Goal: Information Seeking & Learning: Learn about a topic

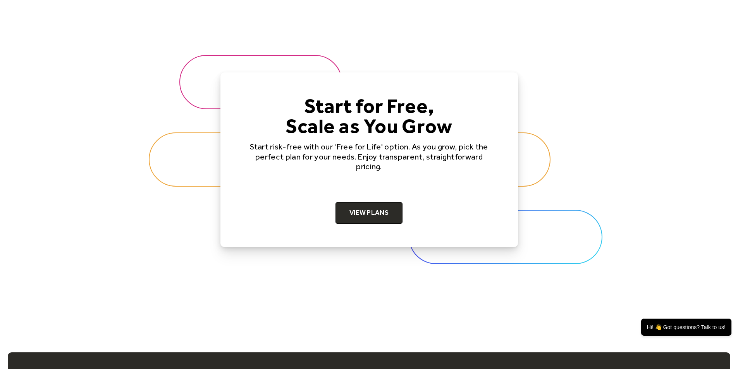
scroll to position [2403, 0]
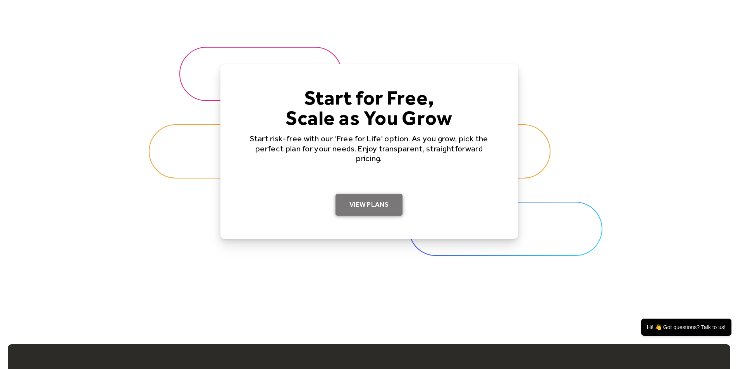
click at [367, 213] on link "View Plans" at bounding box center [369, 205] width 67 height 22
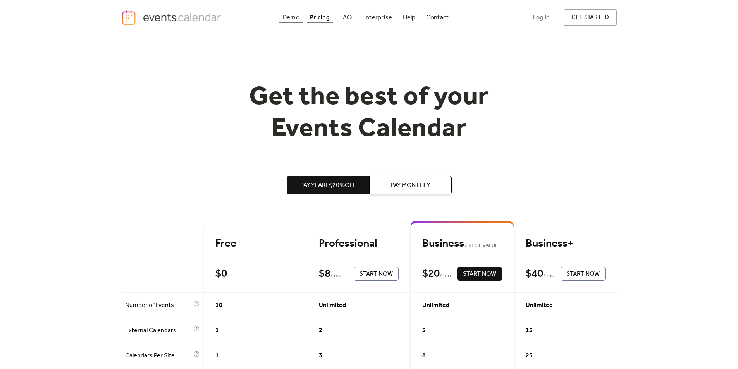
click at [286, 20] on div "Demo" at bounding box center [291, 18] width 17 height 4
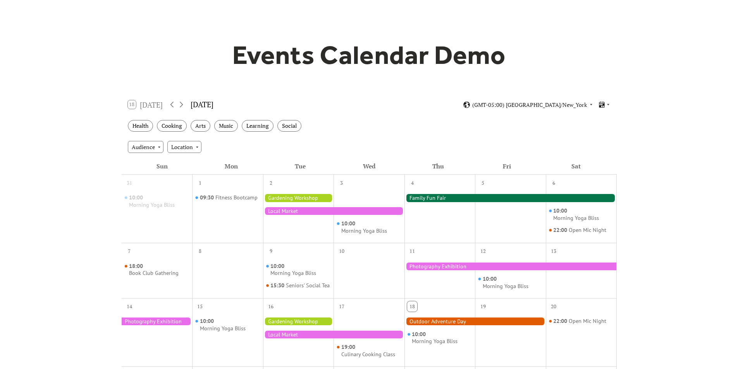
scroll to position [78, 0]
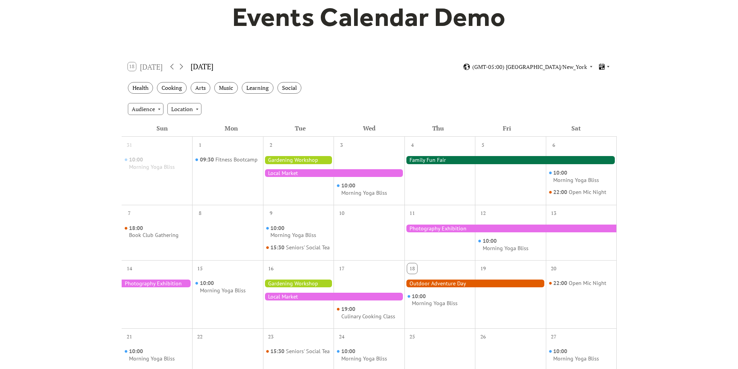
click at [608, 68] on icon at bounding box center [608, 66] width 5 height 5
click at [595, 107] on span "Agenda" at bounding box center [595, 107] width 19 height 9
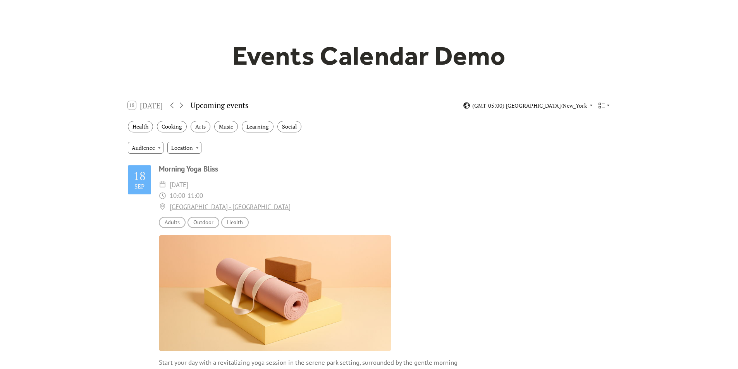
scroll to position [0, 0]
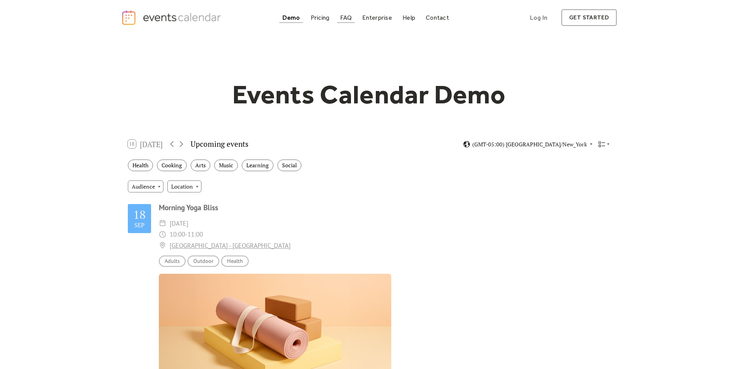
click at [346, 18] on div "FAQ" at bounding box center [346, 18] width 12 height 4
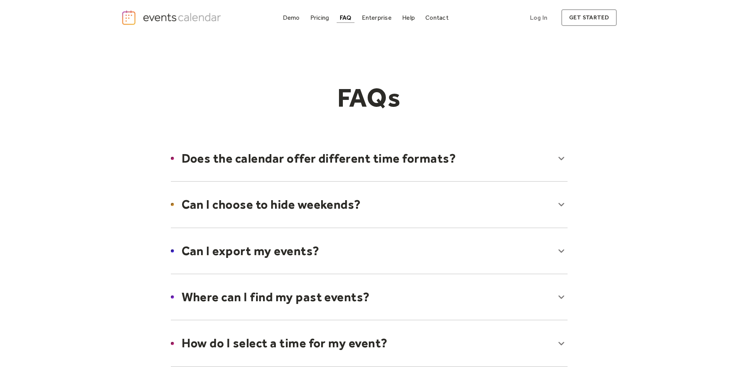
click at [266, 168] on div at bounding box center [369, 158] width 412 height 47
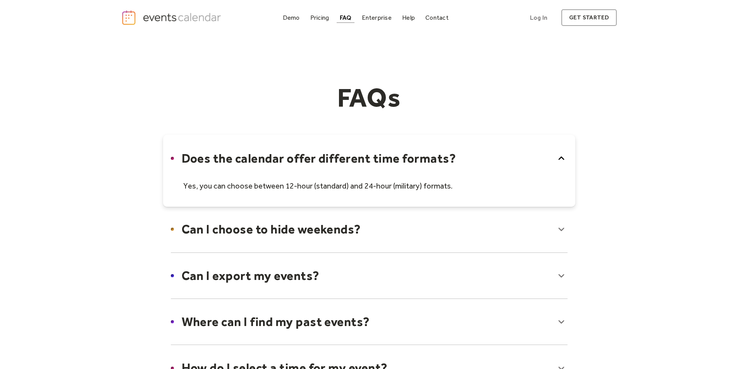
click at [266, 168] on div at bounding box center [369, 171] width 412 height 72
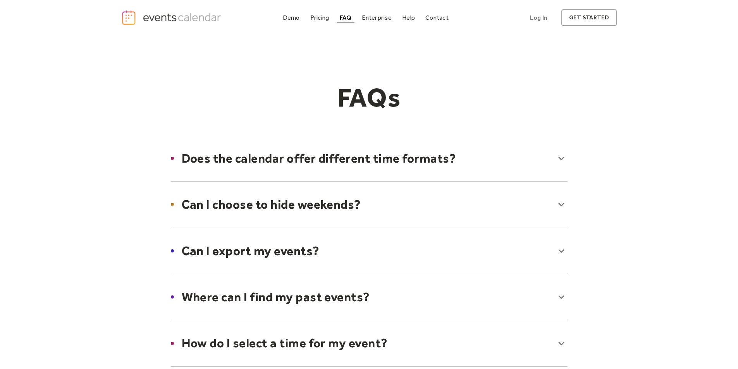
click at [265, 206] on div at bounding box center [369, 204] width 412 height 47
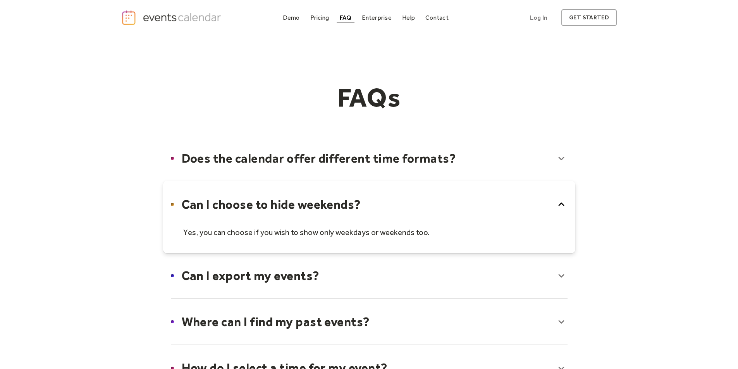
click at [265, 206] on div at bounding box center [369, 217] width 412 height 72
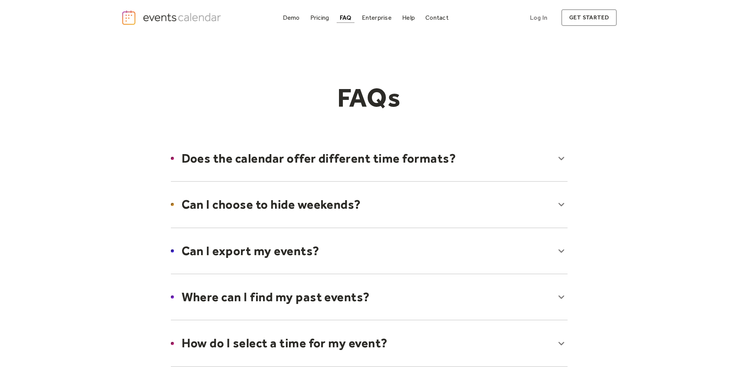
click at [282, 249] on div at bounding box center [369, 250] width 412 height 47
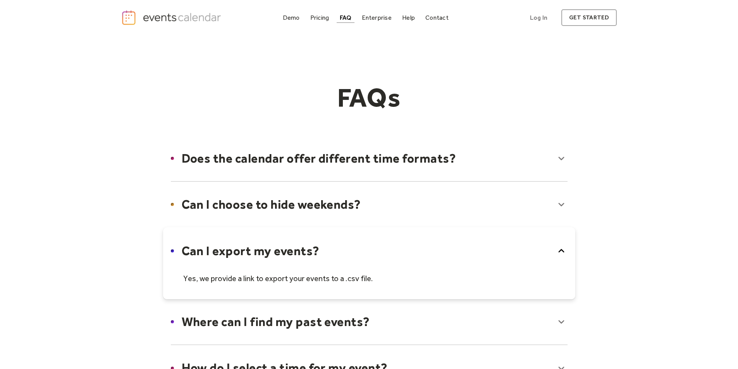
click at [282, 249] on div at bounding box center [369, 263] width 412 height 72
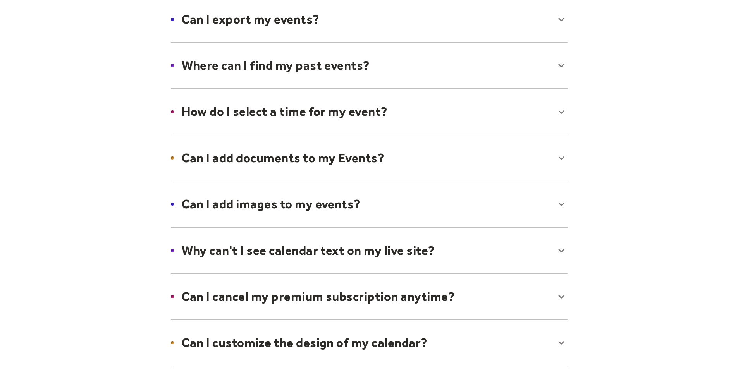
scroll to position [233, 0]
click at [315, 114] on div at bounding box center [369, 110] width 412 height 47
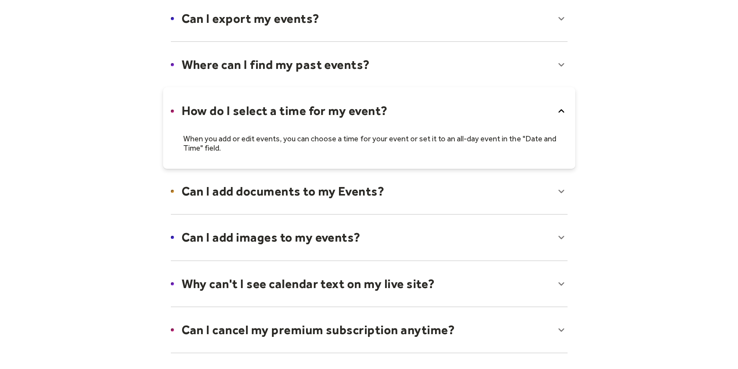
click at [315, 114] on div at bounding box center [369, 127] width 412 height 81
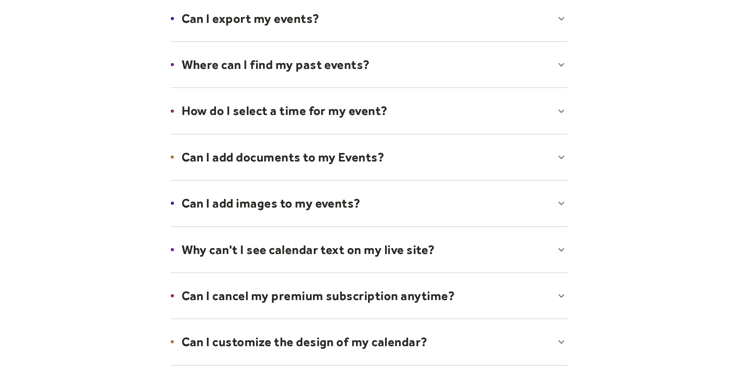
click at [312, 158] on div at bounding box center [369, 157] width 412 height 47
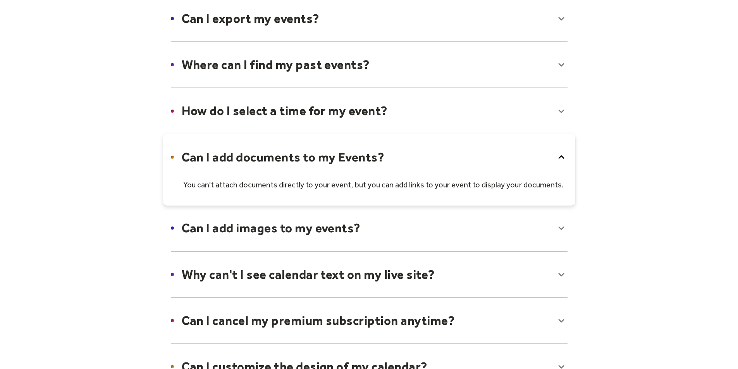
click at [312, 158] on div at bounding box center [369, 170] width 412 height 72
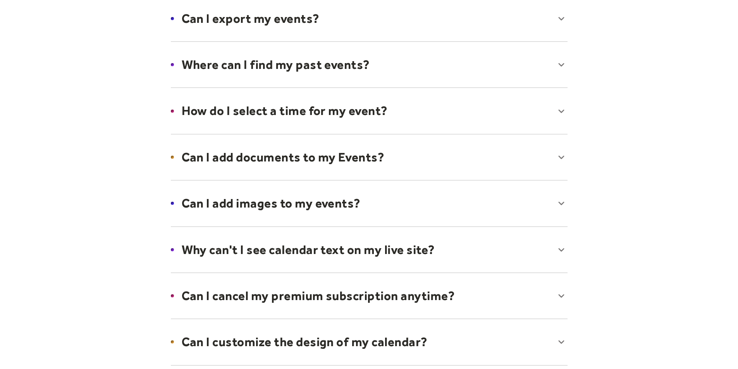
click at [302, 209] on div at bounding box center [369, 203] width 412 height 47
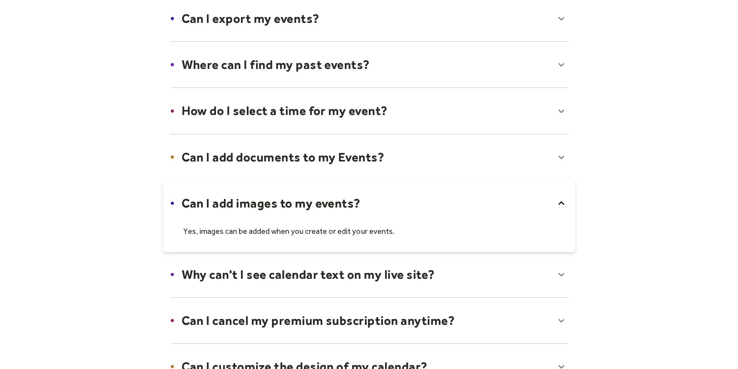
click at [302, 209] on div at bounding box center [369, 216] width 412 height 72
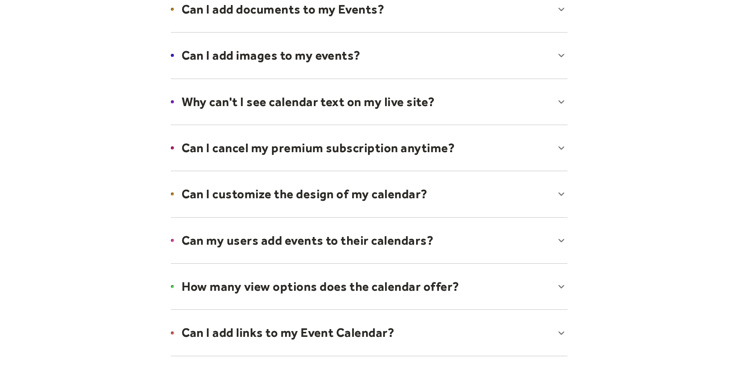
scroll to position [388, 0]
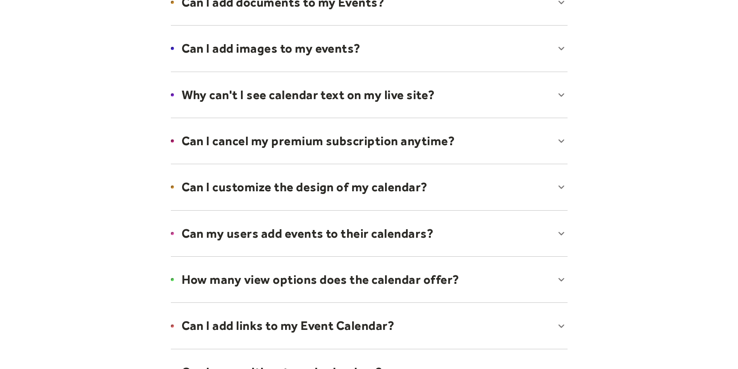
click at [310, 188] on div at bounding box center [369, 187] width 412 height 47
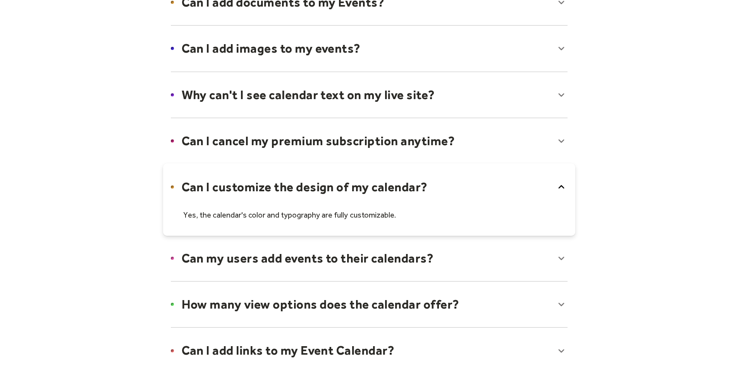
click at [310, 188] on div at bounding box center [369, 200] width 412 height 72
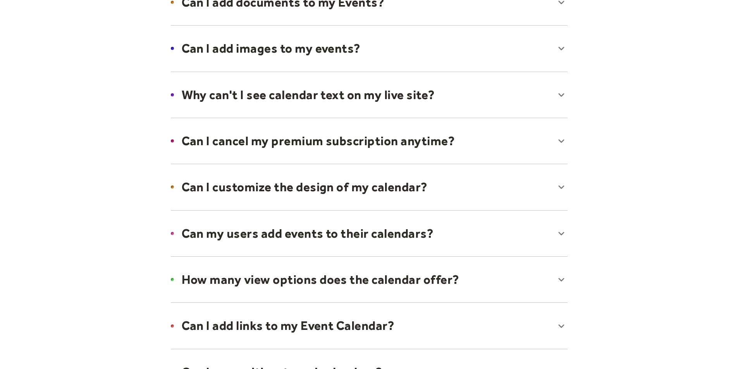
click at [312, 283] on div at bounding box center [369, 279] width 412 height 47
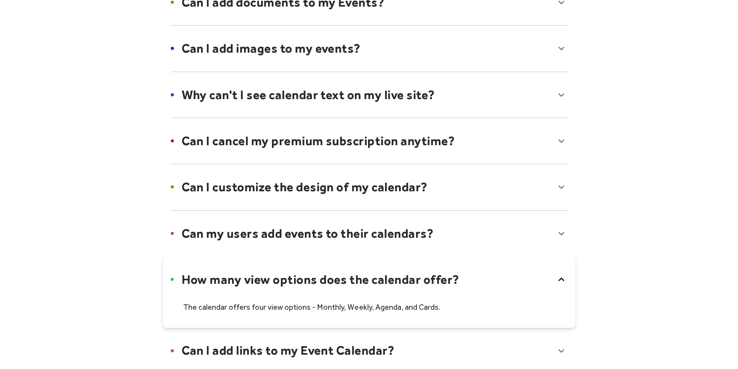
click at [312, 283] on div at bounding box center [369, 292] width 412 height 72
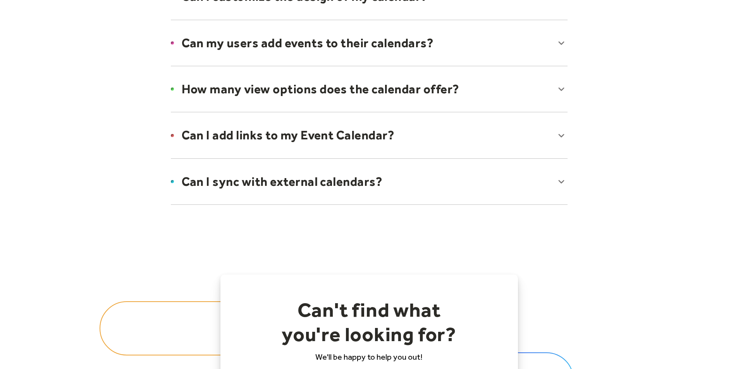
scroll to position [581, 0]
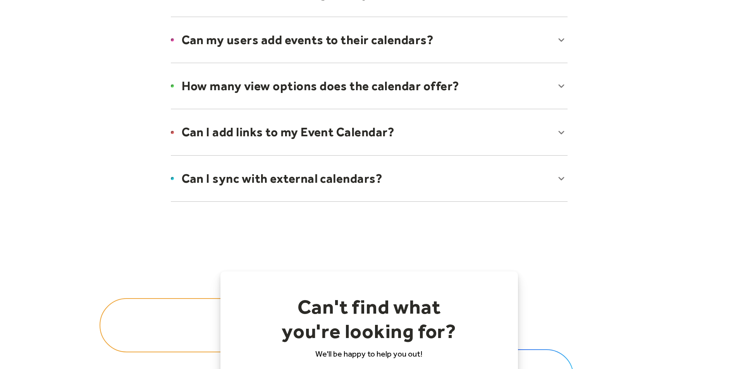
click at [311, 134] on div at bounding box center [369, 132] width 412 height 47
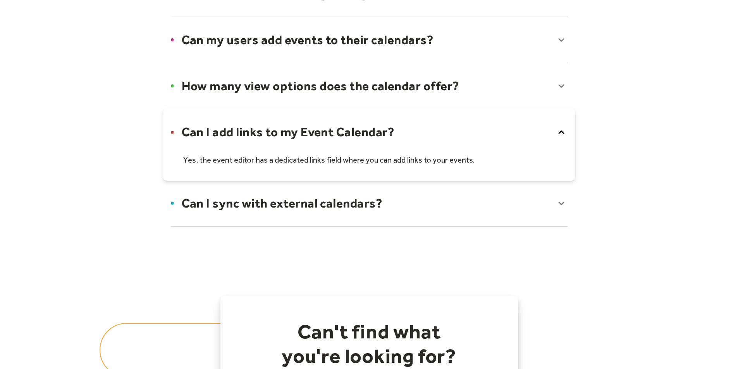
click at [311, 134] on div at bounding box center [369, 145] width 412 height 72
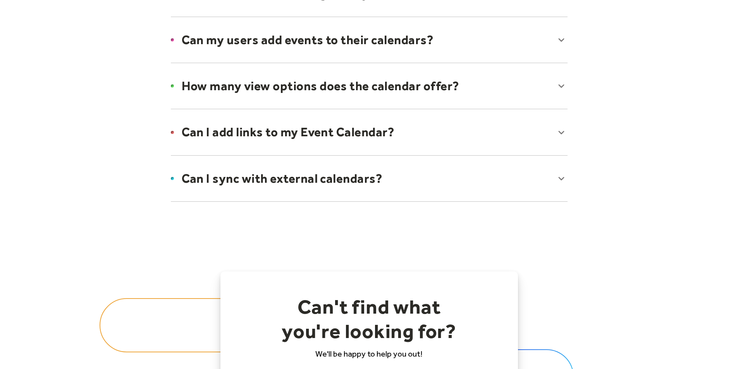
click at [300, 178] on div at bounding box center [369, 178] width 412 height 47
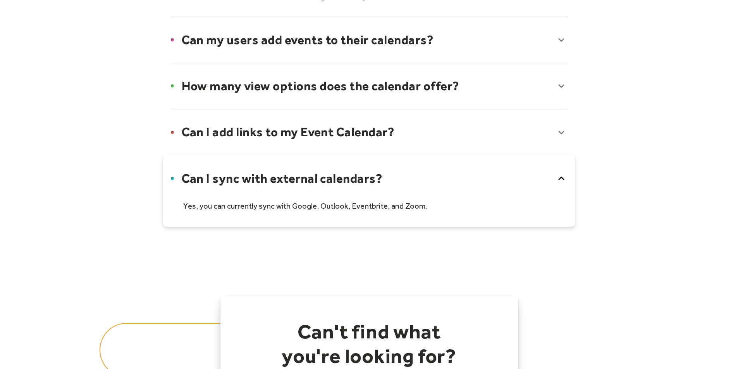
click at [300, 178] on div at bounding box center [369, 191] width 412 height 72
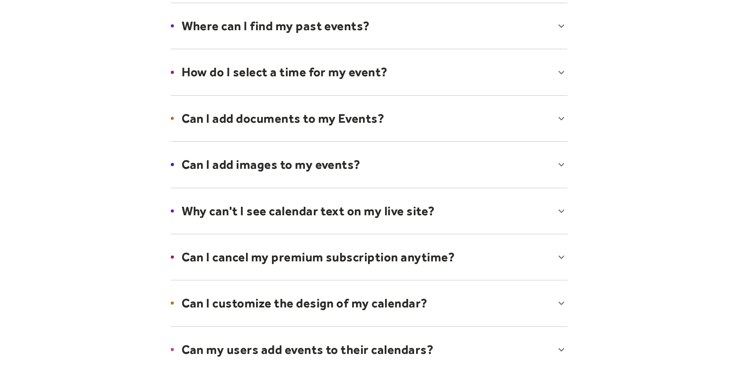
scroll to position [0, 0]
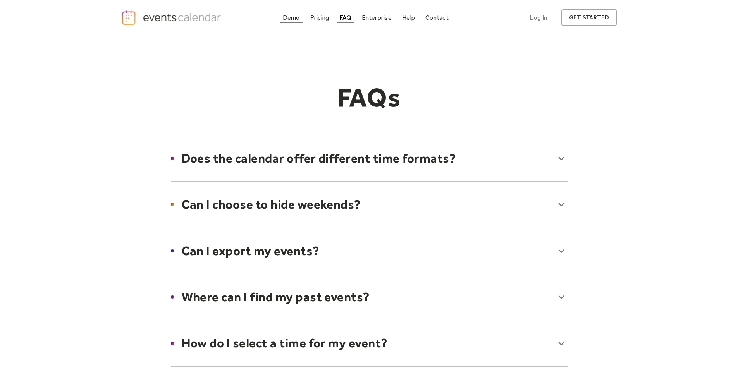
click at [286, 16] on div "Demo" at bounding box center [291, 18] width 17 height 4
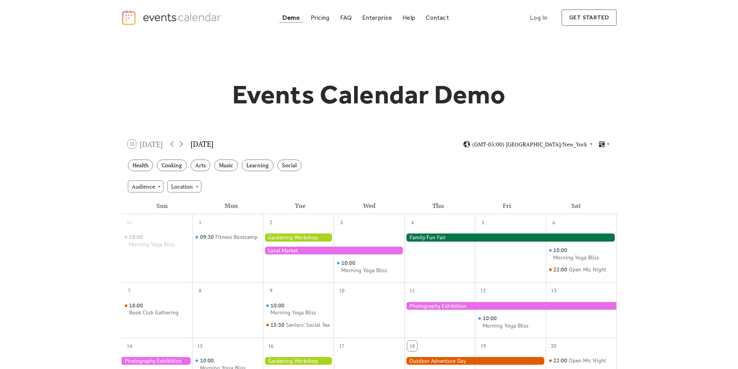
scroll to position [39, 0]
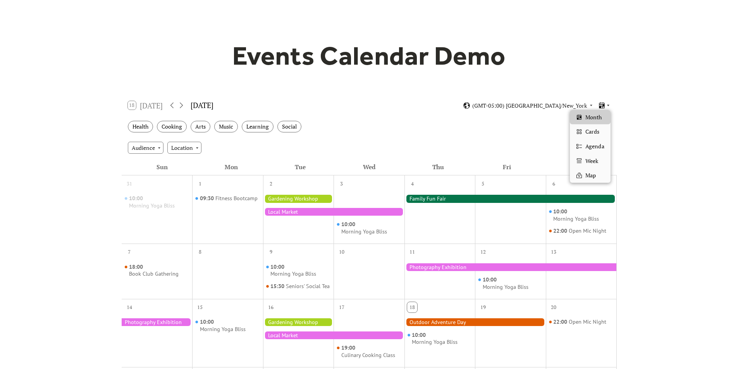
click at [606, 106] on icon at bounding box center [608, 105] width 5 height 5
click at [598, 133] on span "Cards" at bounding box center [593, 132] width 14 height 9
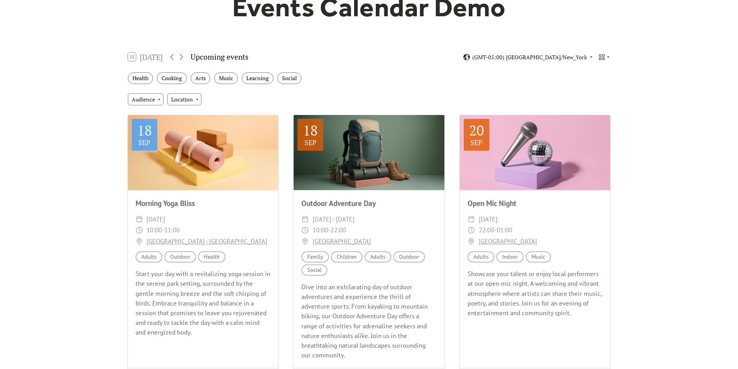
scroll to position [0, 0]
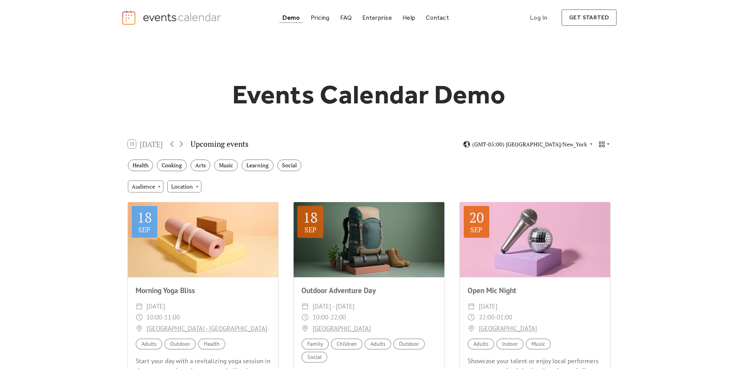
click at [608, 145] on icon at bounding box center [608, 144] width 5 height 5
click at [595, 194] on div "Week" at bounding box center [590, 200] width 40 height 15
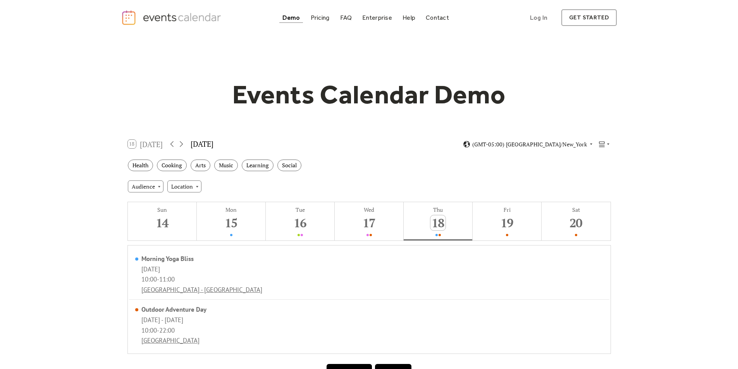
click at [611, 146] on div "18 Today September 2025 (GMT-05:00) America/New_York" at bounding box center [369, 144] width 495 height 21
click at [608, 143] on icon at bounding box center [608, 144] width 5 height 5
click at [597, 173] on span "Cards" at bounding box center [593, 170] width 14 height 9
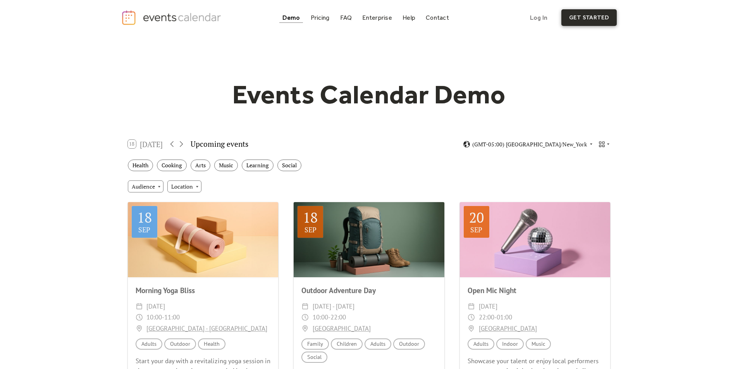
click at [608, 26] on link "get started" at bounding box center [589, 17] width 55 height 17
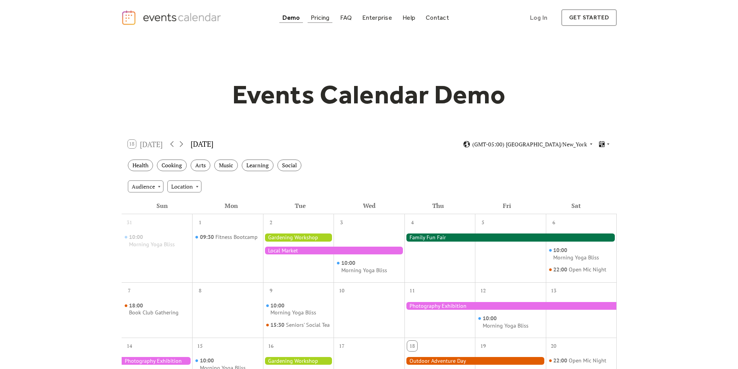
click at [324, 20] on div "Pricing" at bounding box center [320, 18] width 19 height 4
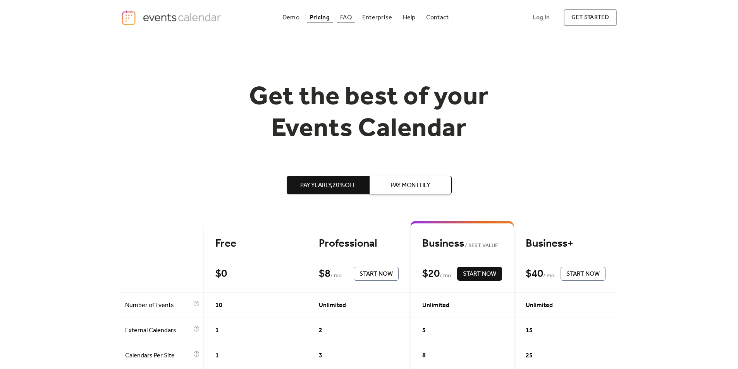
click at [344, 19] on div "FAQ" at bounding box center [346, 18] width 12 height 4
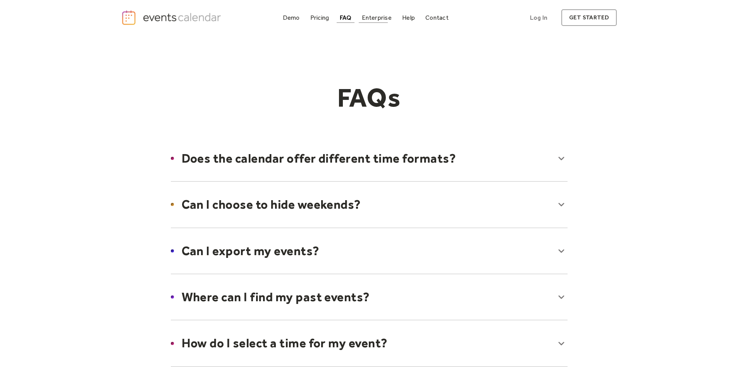
click at [373, 18] on div "Enterprise" at bounding box center [376, 18] width 29 height 4
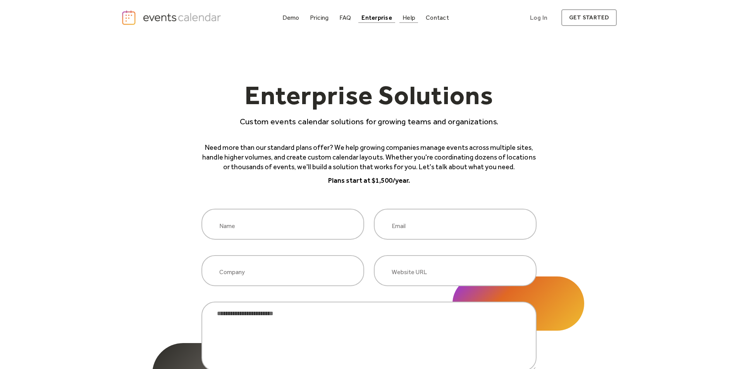
click at [408, 17] on div "Help" at bounding box center [409, 18] width 13 height 4
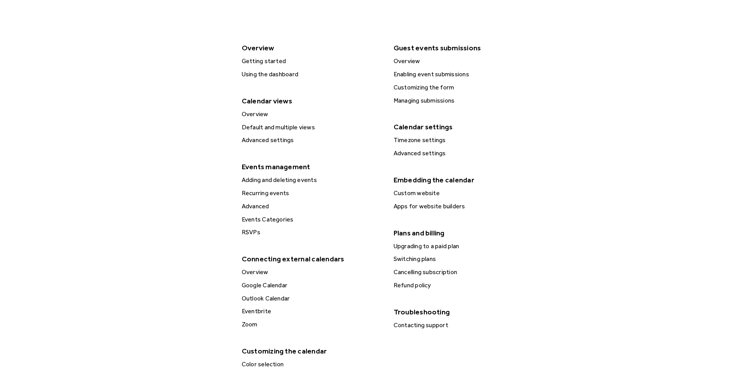
scroll to position [155, 0]
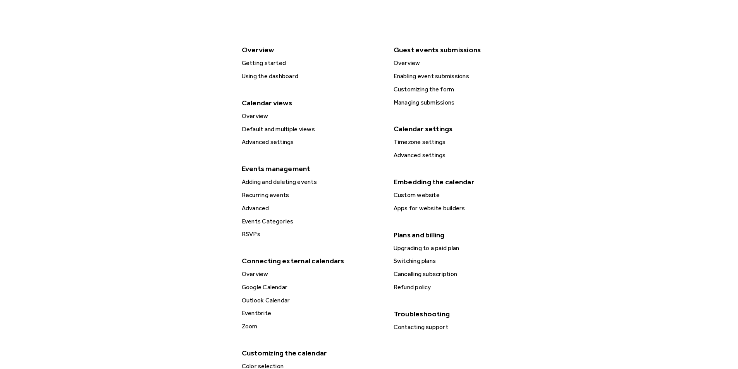
click at [263, 129] on div "Default and multiple views" at bounding box center [312, 129] width 145 height 10
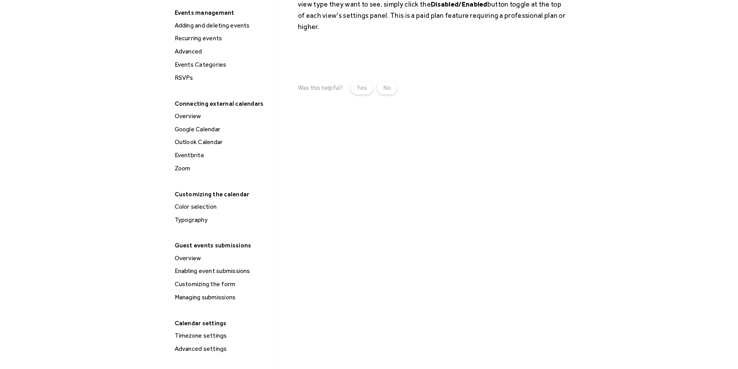
scroll to position [194, 0]
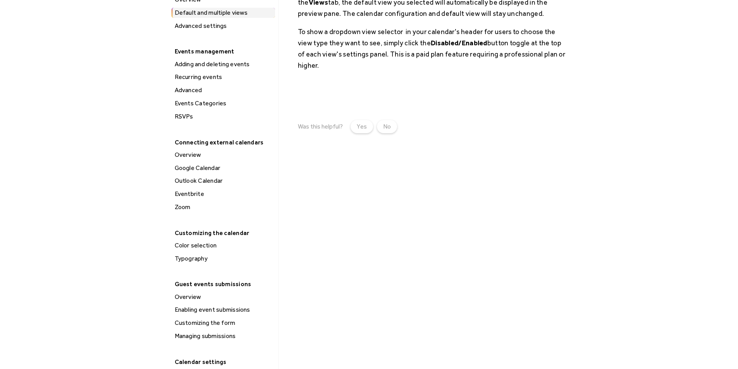
click at [179, 116] on div "RSVPs" at bounding box center [223, 117] width 103 height 10
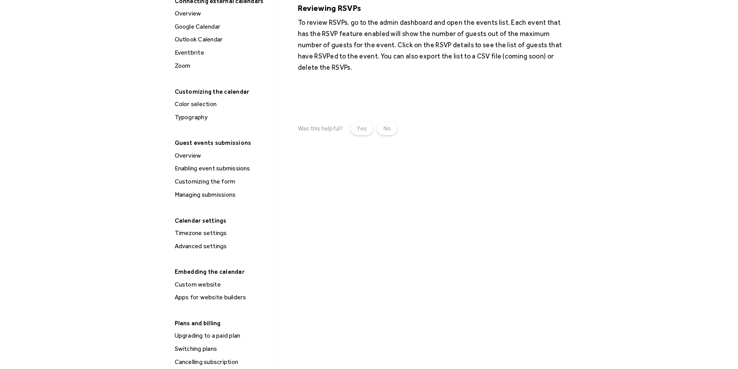
scroll to position [349, 0]
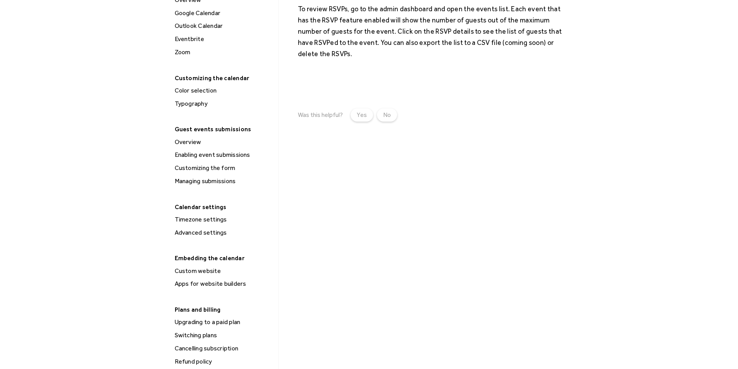
click at [220, 166] on div "Customizing the form" at bounding box center [223, 168] width 103 height 10
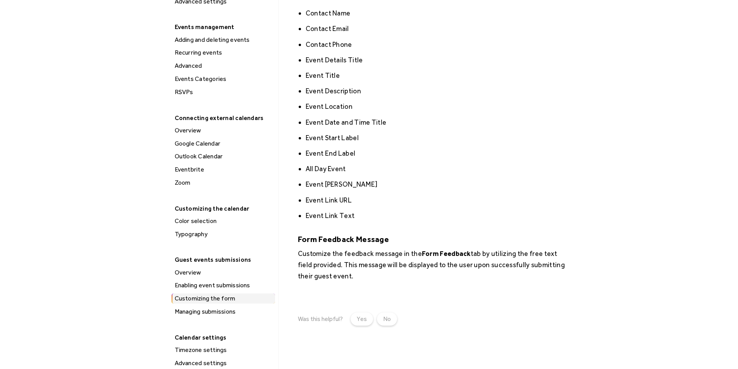
scroll to position [233, 0]
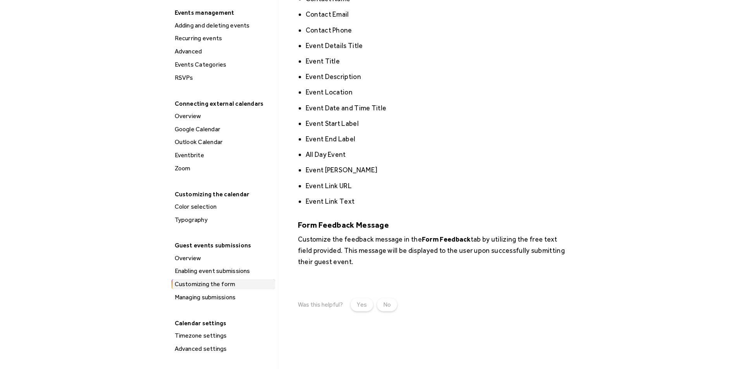
click at [195, 260] on div "Overview" at bounding box center [223, 258] width 103 height 10
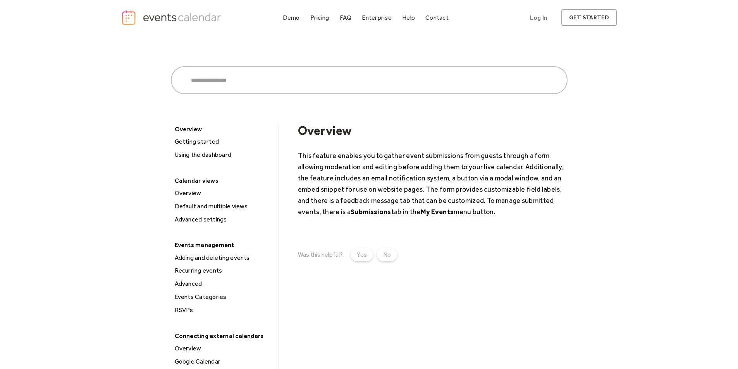
click at [201, 255] on div "Adding and deleting events" at bounding box center [223, 258] width 103 height 10
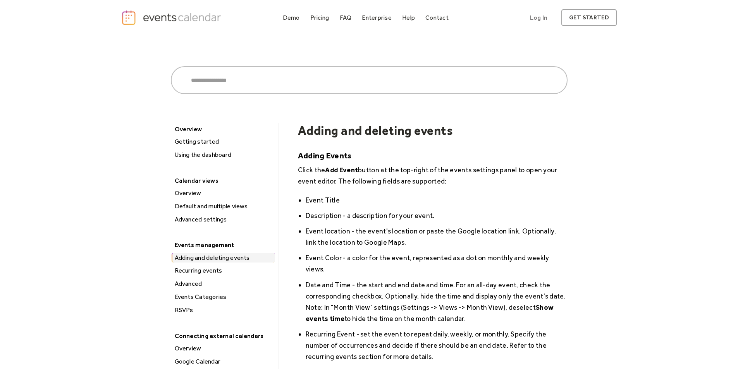
click at [189, 144] on div "Getting started" at bounding box center [223, 142] width 103 height 10
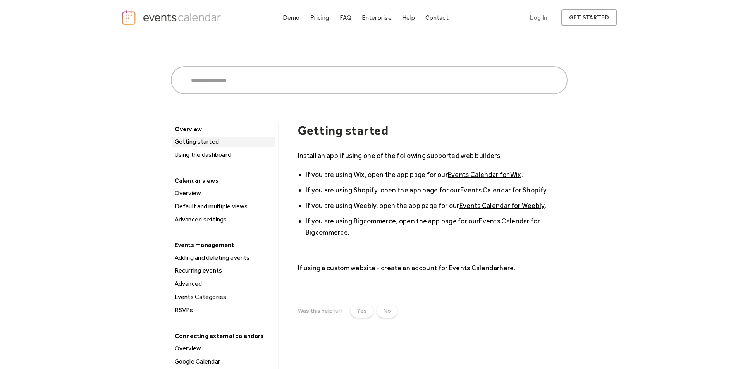
click at [187, 150] on div "Using the dashboard" at bounding box center [223, 155] width 103 height 10
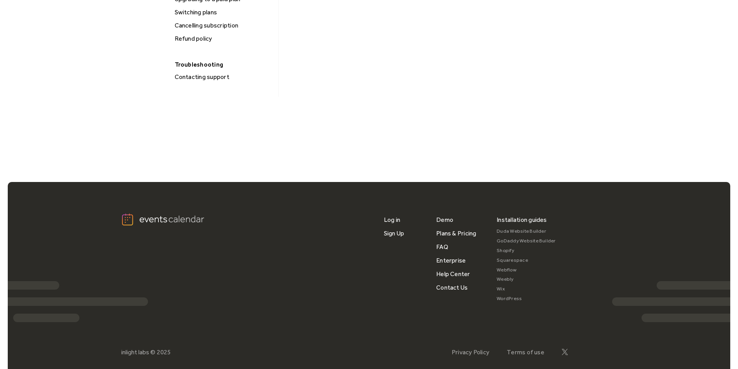
scroll to position [698, 0]
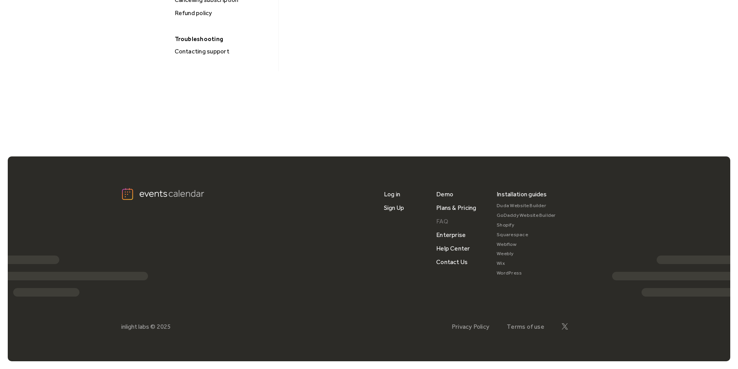
click at [446, 220] on link "FAQ" at bounding box center [442, 222] width 12 height 14
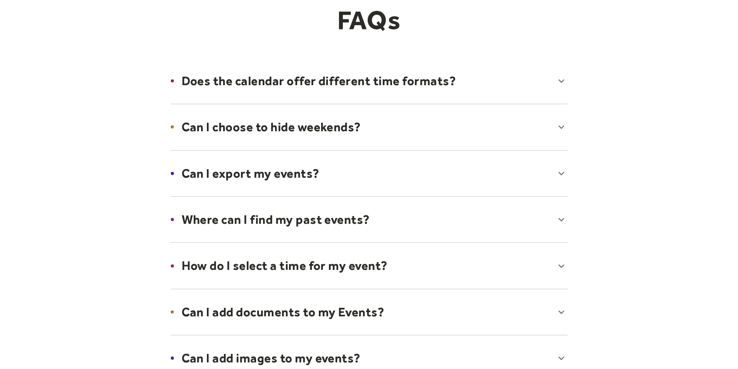
scroll to position [155, 0]
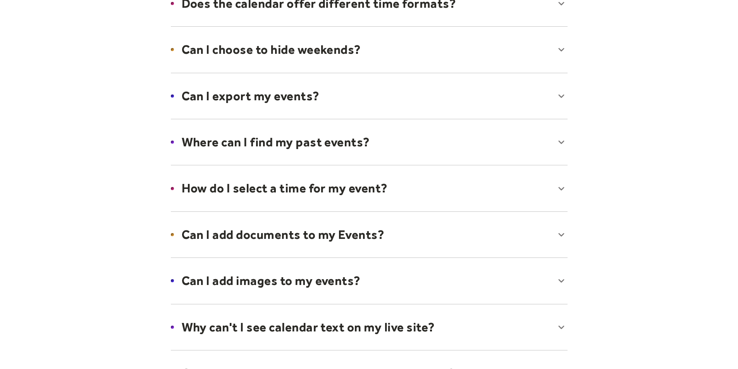
click at [476, 155] on div at bounding box center [369, 142] width 412 height 47
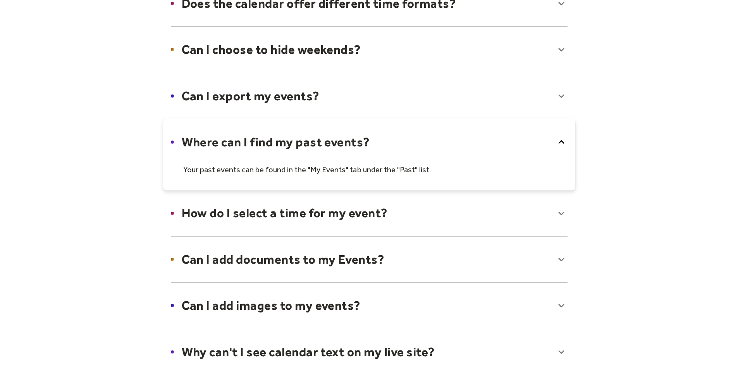
click at [476, 155] on div at bounding box center [369, 155] width 412 height 72
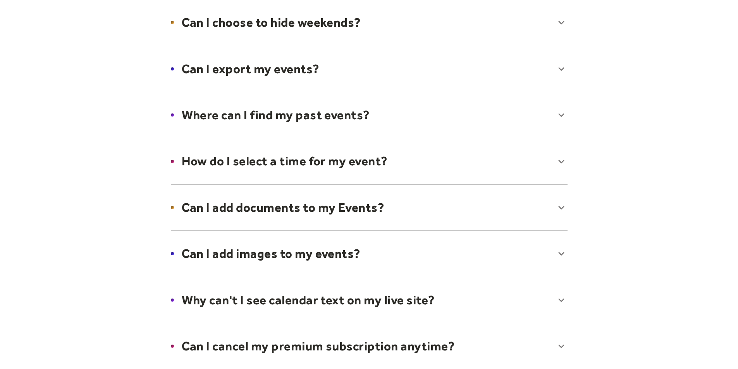
scroll to position [194, 0]
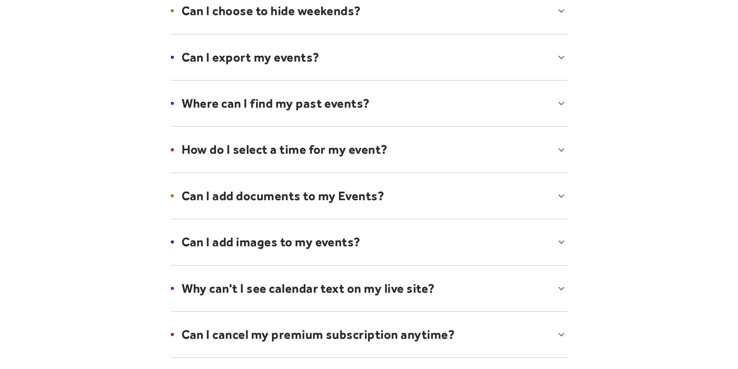
click at [476, 155] on div at bounding box center [369, 149] width 412 height 47
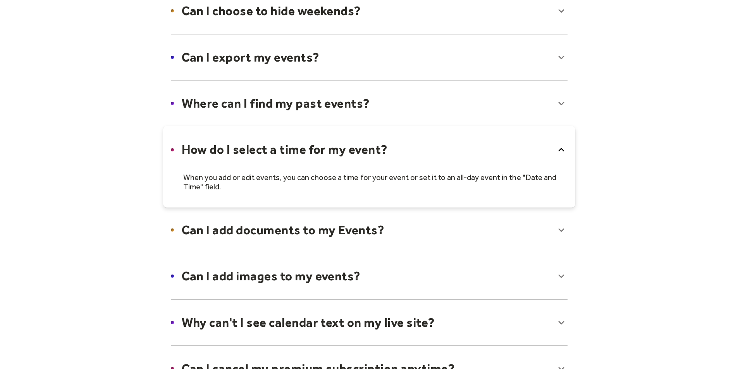
click at [476, 155] on div at bounding box center [369, 166] width 412 height 81
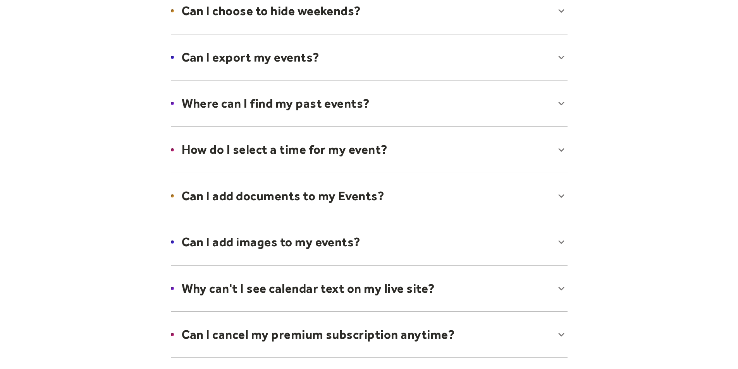
click at [450, 186] on div at bounding box center [369, 195] width 412 height 47
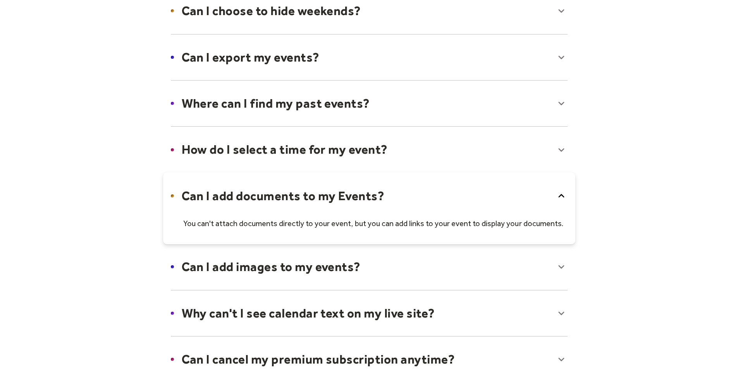
click at [450, 186] on div at bounding box center [369, 208] width 412 height 72
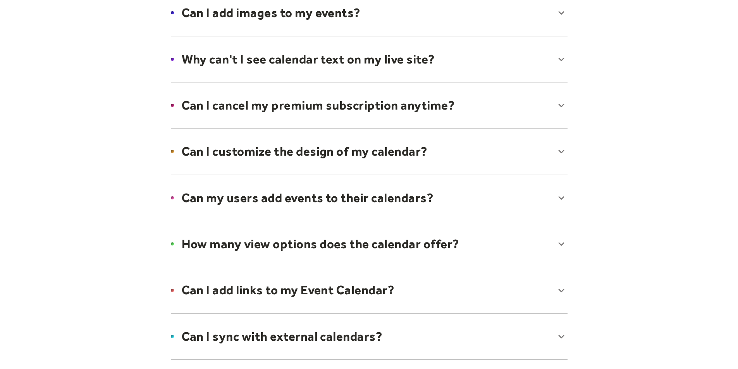
scroll to position [426, 0]
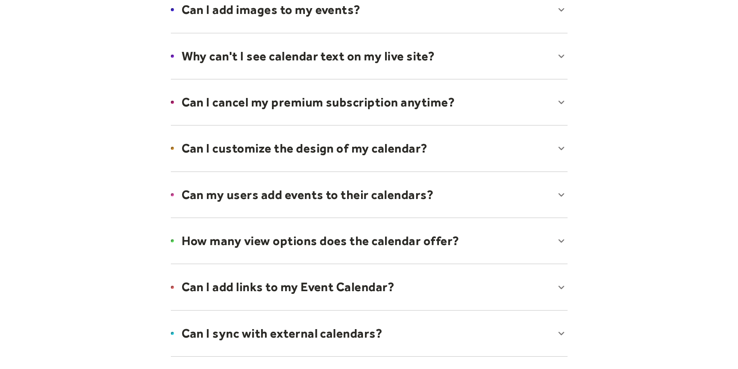
click at [386, 65] on div at bounding box center [369, 56] width 412 height 47
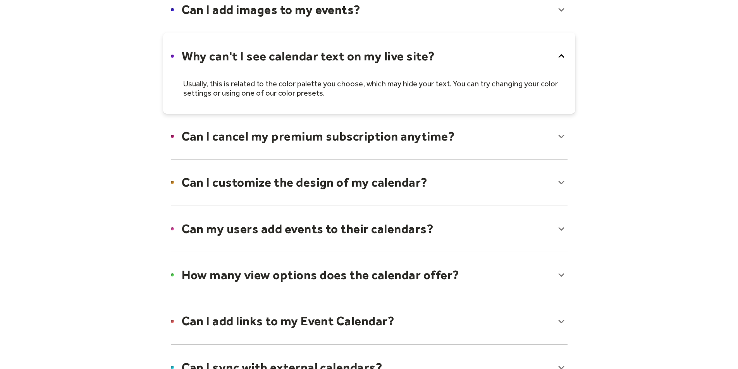
click at [386, 65] on div at bounding box center [369, 73] width 412 height 81
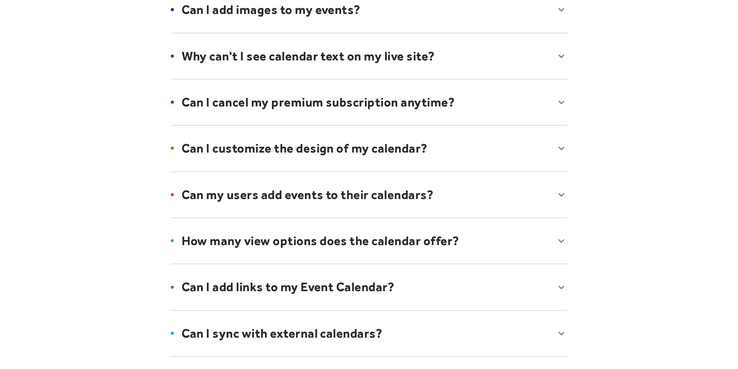
click at [372, 151] on div at bounding box center [369, 148] width 412 height 47
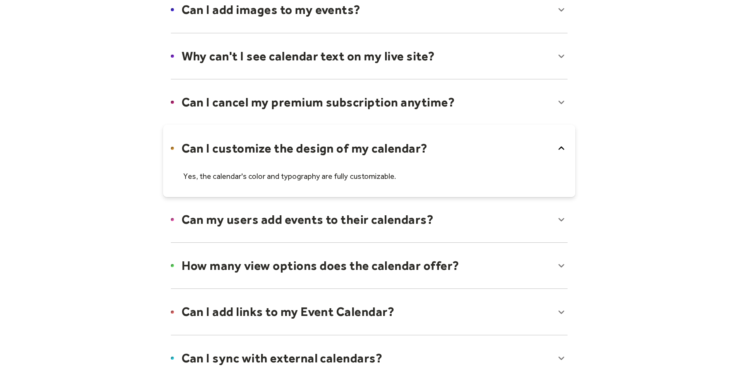
click at [372, 151] on div at bounding box center [369, 161] width 412 height 72
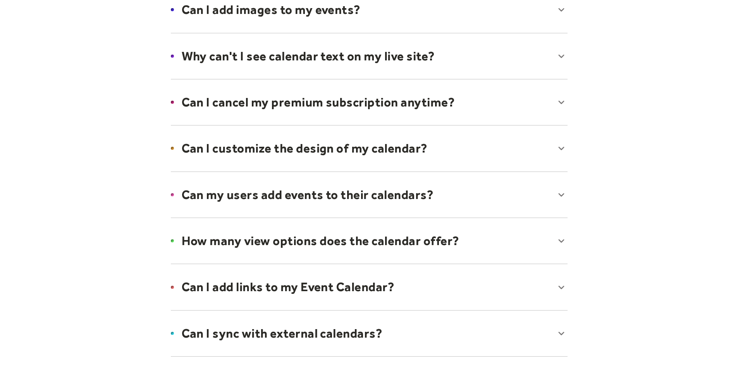
click at [362, 191] on div at bounding box center [369, 194] width 412 height 47
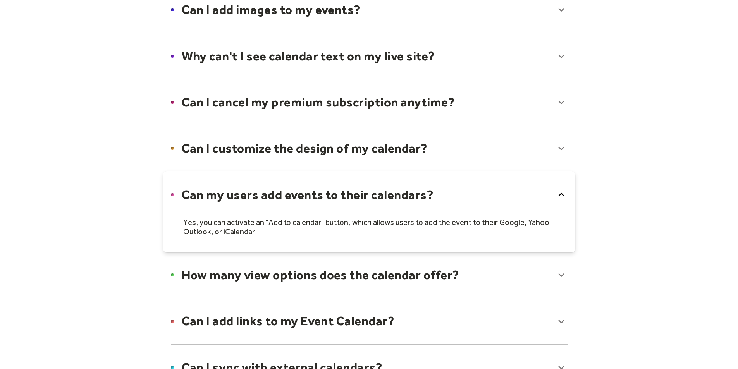
click at [350, 198] on div at bounding box center [369, 211] width 412 height 81
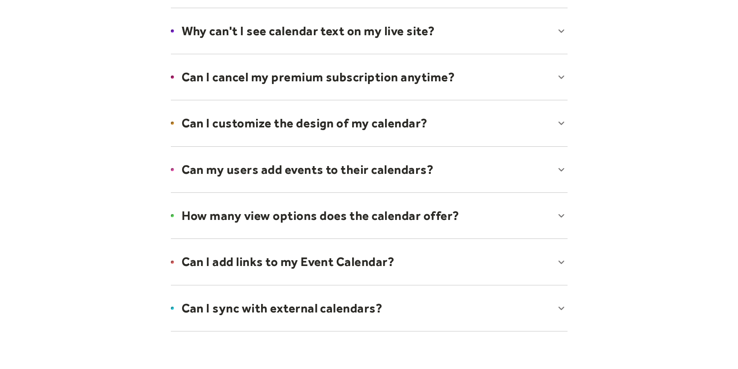
scroll to position [465, 0]
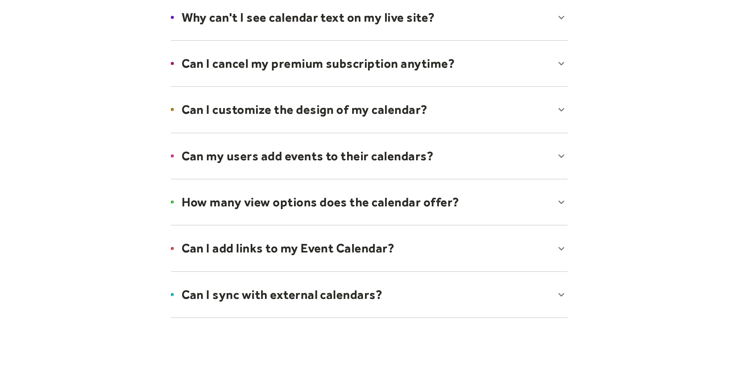
click at [345, 289] on div at bounding box center [369, 294] width 412 height 47
click at [345, 289] on div at bounding box center [369, 307] width 412 height 72
click at [346, 242] on div at bounding box center [369, 248] width 412 height 47
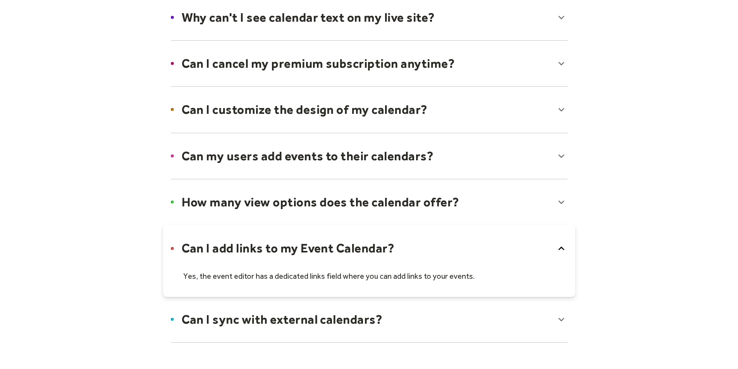
click at [346, 242] on div at bounding box center [369, 261] width 412 height 72
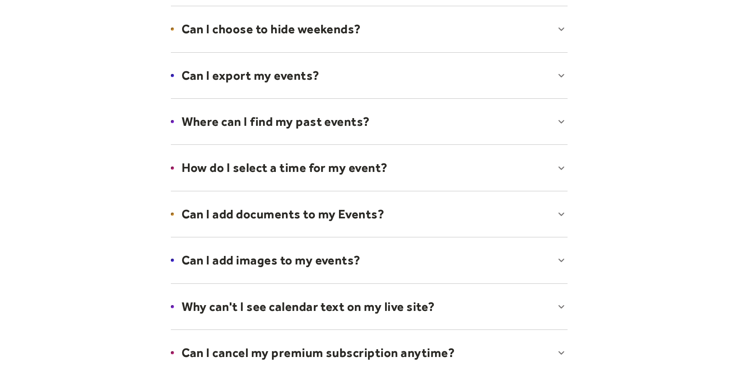
scroll to position [0, 0]
